Goal: Information Seeking & Learning: Learn about a topic

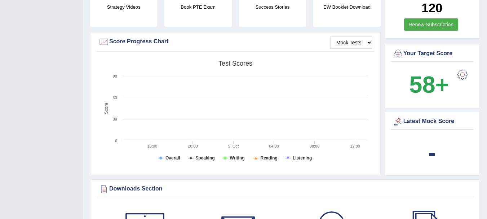
scroll to position [383, 0]
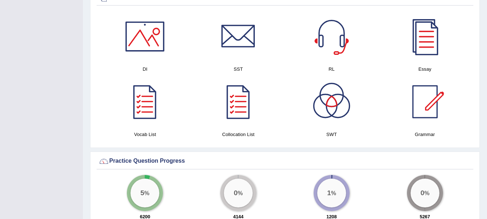
drag, startPoint x: 477, startPoint y: 29, endPoint x: 492, endPoint y: 34, distance: 16.7
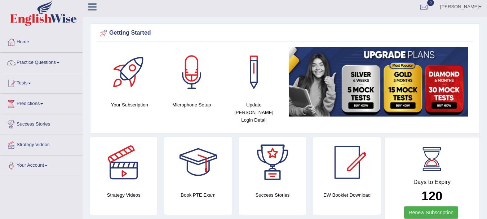
scroll to position [0, 0]
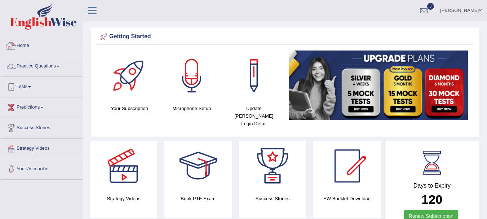
click at [34, 63] on link "Practice Questions" at bounding box center [41, 65] width 82 height 18
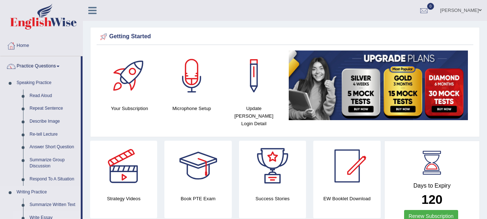
click at [46, 218] on link "Write Essay" at bounding box center [53, 217] width 54 height 13
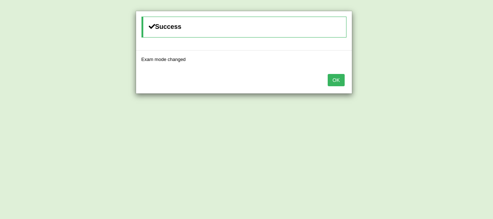
click at [343, 81] on button "OK" at bounding box center [336, 80] width 17 height 12
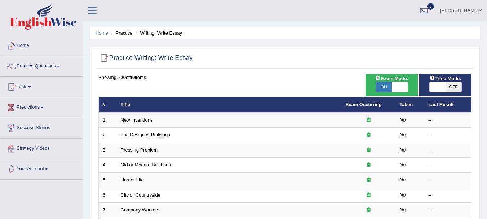
click at [459, 88] on span "OFF" at bounding box center [454, 87] width 16 height 10
checkbox input "true"
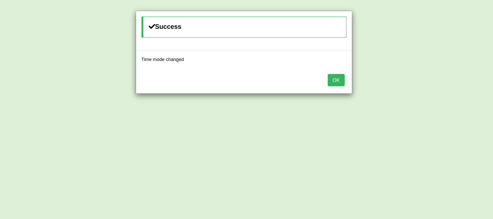
click at [335, 85] on button "OK" at bounding box center [336, 80] width 17 height 12
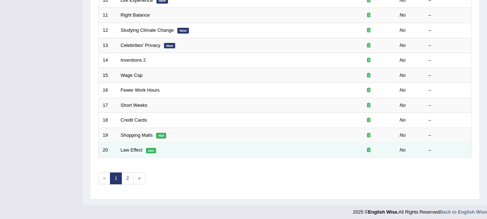
scroll to position [259, 0]
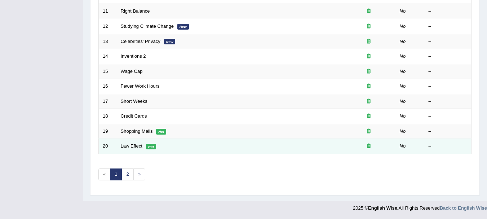
click at [138, 143] on td "Law Effect Hot" at bounding box center [229, 146] width 225 height 15
click at [132, 144] on link "Law Effect" at bounding box center [132, 145] width 22 height 5
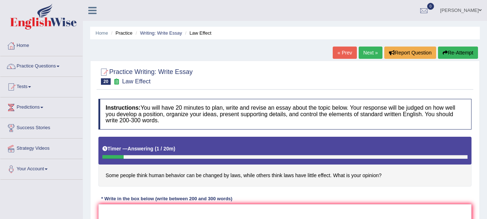
click at [369, 50] on link "Next »" at bounding box center [371, 53] width 24 height 12
click at [371, 57] on link "Next »" at bounding box center [371, 53] width 24 height 12
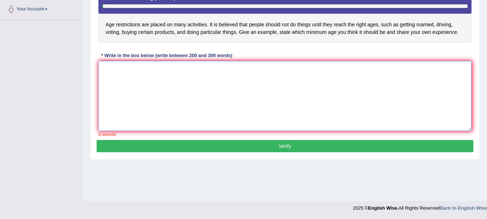
click at [393, 122] on textarea at bounding box center [284, 96] width 373 height 70
type textarea "One of the most important trends of [DATE] wo"
drag, startPoint x: 303, startPoint y: 53, endPoint x: 222, endPoint y: 3, distance: 94.6
click at [222, 3] on div "Instructions: You will have 20 minutes to plan, write and revise an essay about…" at bounding box center [285, 42] width 377 height 196
